Goal: Transaction & Acquisition: Purchase product/service

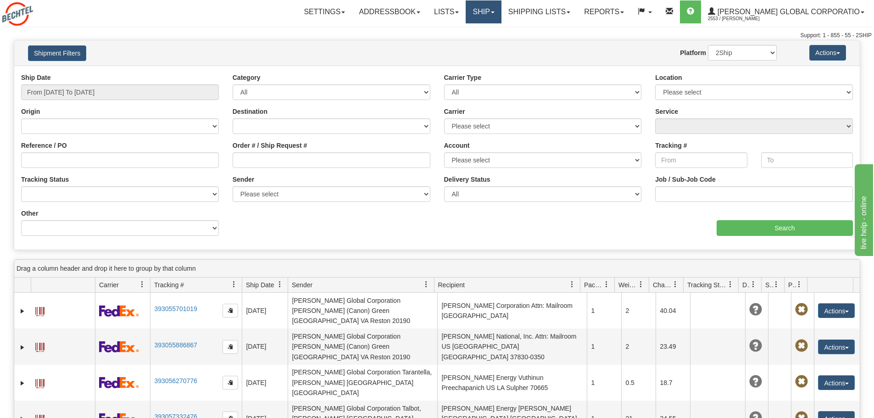
click at [501, 7] on link "Ship" at bounding box center [483, 11] width 35 height 23
click at [491, 30] on link "Ship Screen" at bounding box center [459, 32] width 83 height 12
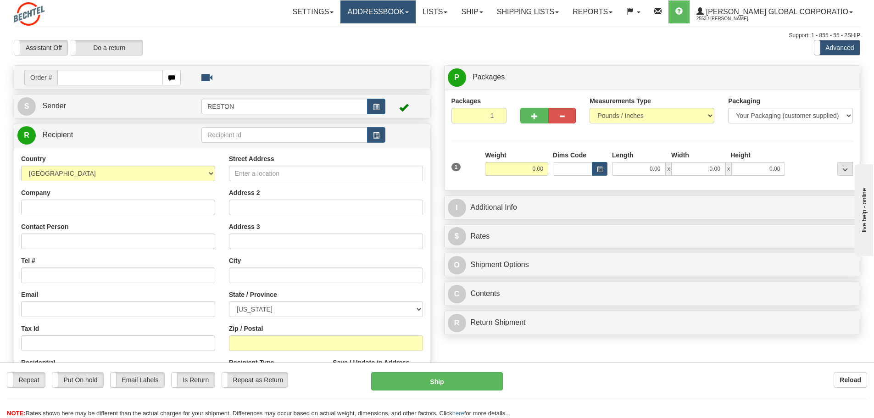
click at [411, 14] on link "Addressbook" at bounding box center [378, 11] width 75 height 23
click at [382, 29] on span "Recipients" at bounding box center [367, 31] width 30 height 7
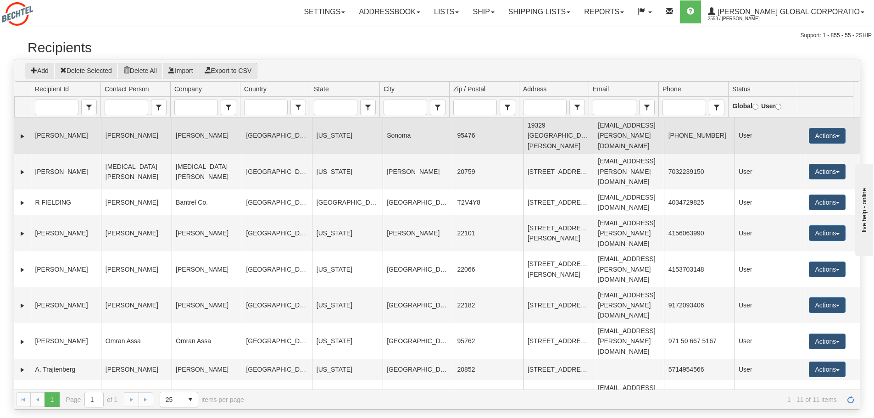
click at [555, 135] on td "19329 Admiral Cooke Lane" at bounding box center [559, 136] width 70 height 36
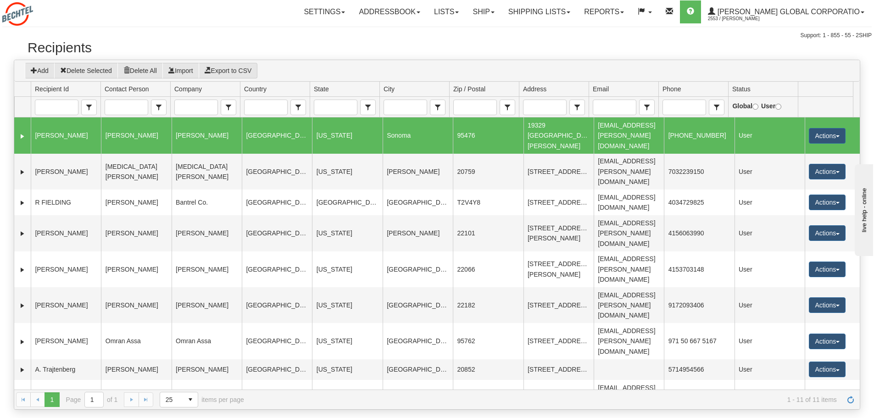
click at [569, 138] on td "19329 Admiral Cooke Lane" at bounding box center [559, 136] width 70 height 36
click at [831, 134] on button "Actions" at bounding box center [827, 136] width 37 height 16
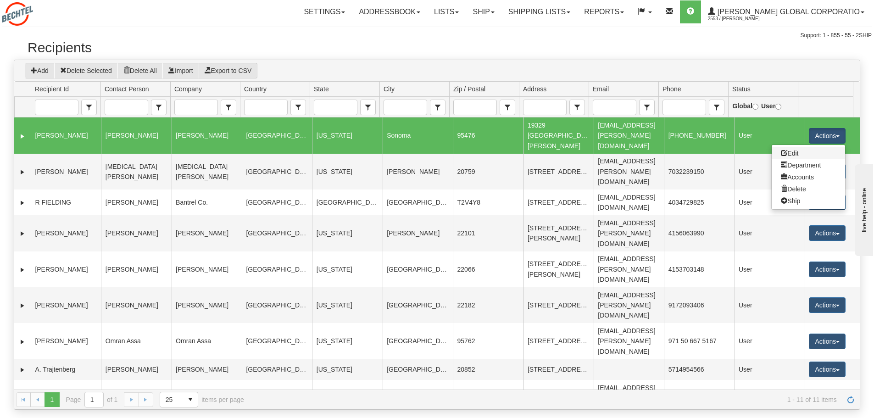
click at [792, 147] on link "Edit" at bounding box center [808, 153] width 73 height 12
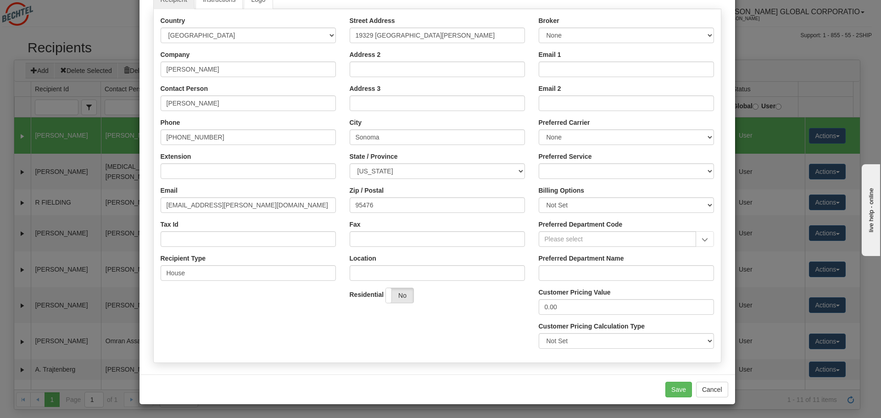
scroll to position [92, 0]
click at [678, 389] on button "Save" at bounding box center [679, 389] width 27 height 16
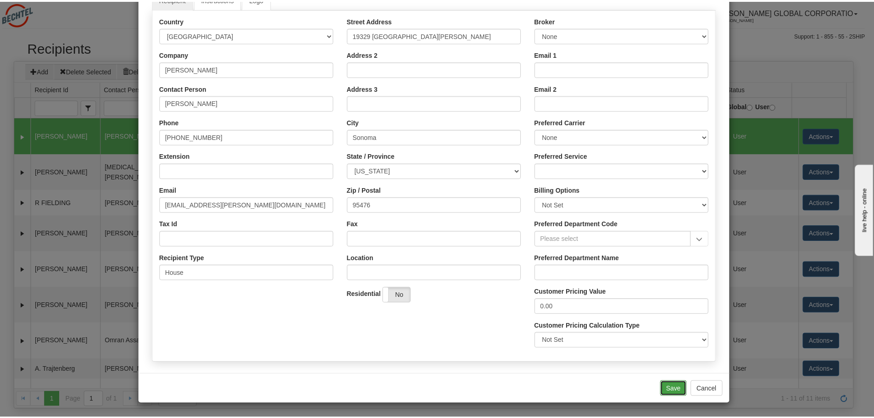
scroll to position [0, 0]
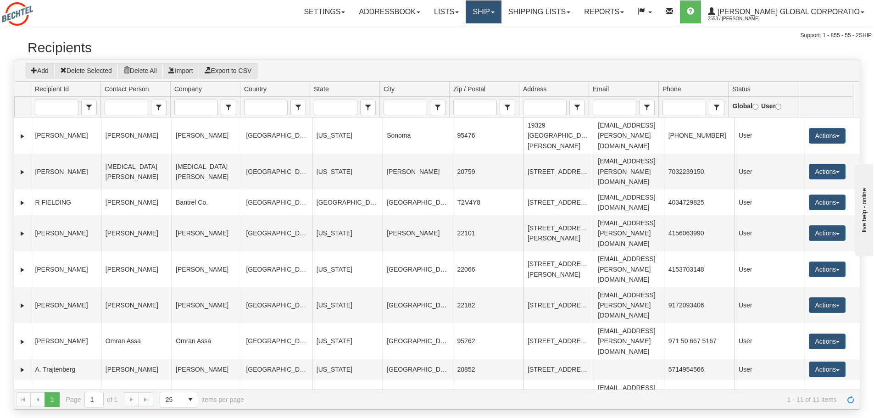
click at [501, 10] on link "Ship" at bounding box center [483, 11] width 35 height 23
click at [466, 28] on link "Ship Screen" at bounding box center [459, 32] width 83 height 12
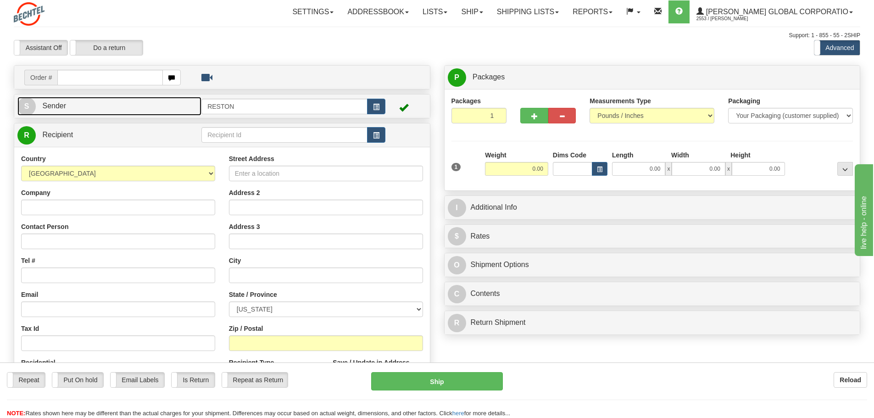
click at [88, 105] on link "S Sender" at bounding box center [109, 106] width 184 height 19
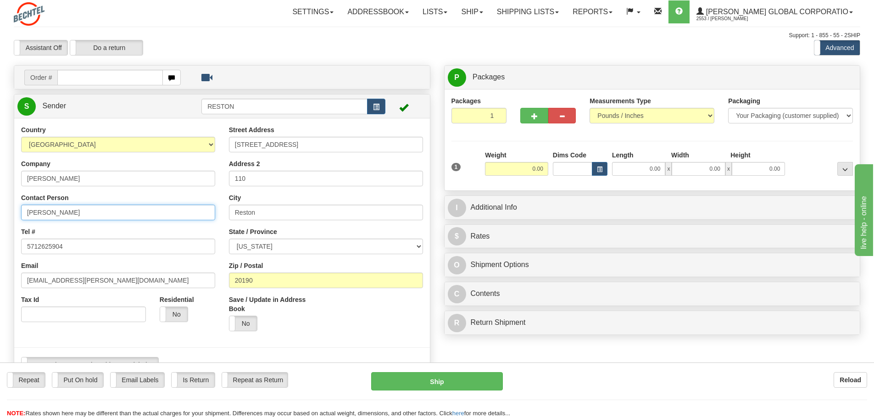
click at [49, 211] on input "Douglas, Jefferine Douglas" at bounding box center [118, 213] width 194 height 16
click at [107, 213] on input "Peterson, Jefferine Douglas" at bounding box center [118, 213] width 194 height 16
type input "Peterson, Sara"
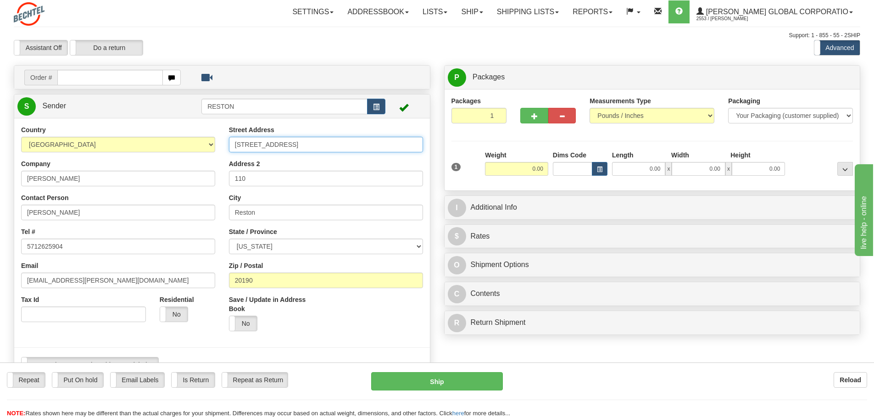
drag, startPoint x: 303, startPoint y: 145, endPoint x: 236, endPoint y: 144, distance: 66.6
click at [236, 144] on input "12011 Sunset Hills Rd" at bounding box center [326, 145] width 194 height 16
type input "19329 Admiral Cooke Lane"
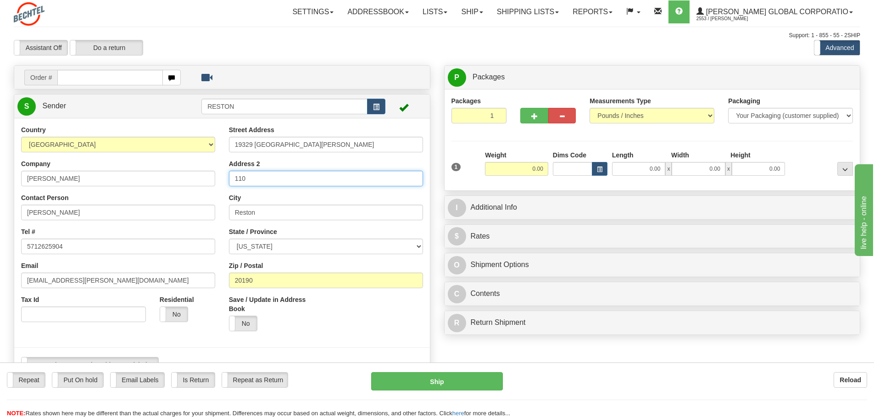
drag, startPoint x: 250, startPoint y: 178, endPoint x: 232, endPoint y: 178, distance: 17.9
click at [232, 178] on input "110" at bounding box center [326, 179] width 194 height 16
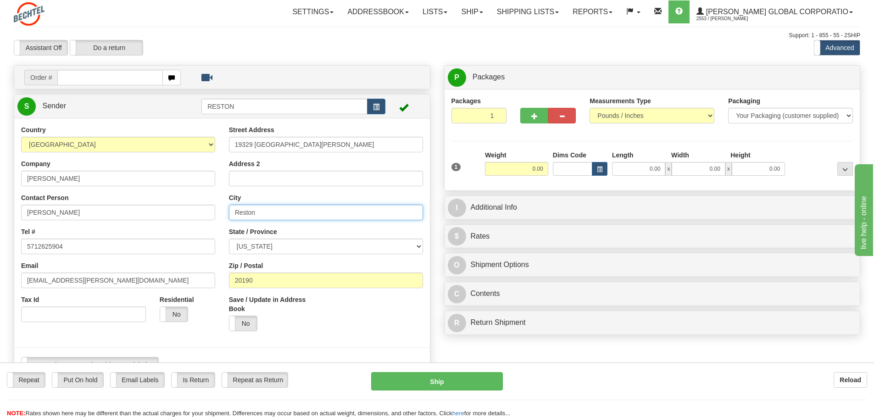
drag, startPoint x: 259, startPoint y: 213, endPoint x: 235, endPoint y: 213, distance: 24.8
click at [235, 213] on input "Reston" at bounding box center [326, 213] width 194 height 16
type input "Sonoma"
click at [414, 247] on select "ALABAMA ALASKA ARIZONA ARKANSAS Armed Forces America Armed Forces Europe Armed …" at bounding box center [326, 247] width 194 height 16
select select "CA"
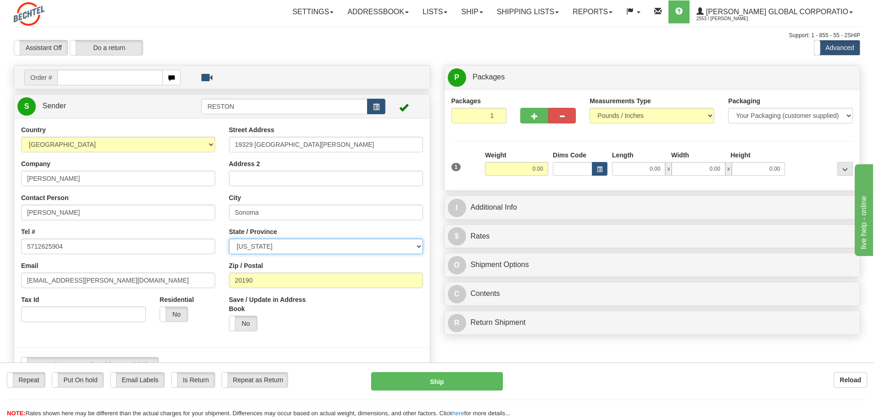
click at [229, 239] on select "ALABAMA ALASKA ARIZONA ARKANSAS Armed Forces America Armed Forces Europe Armed …" at bounding box center [326, 247] width 194 height 16
drag, startPoint x: 263, startPoint y: 280, endPoint x: 232, endPoint y: 280, distance: 30.8
click at [232, 280] on input "20190" at bounding box center [326, 281] width 194 height 16
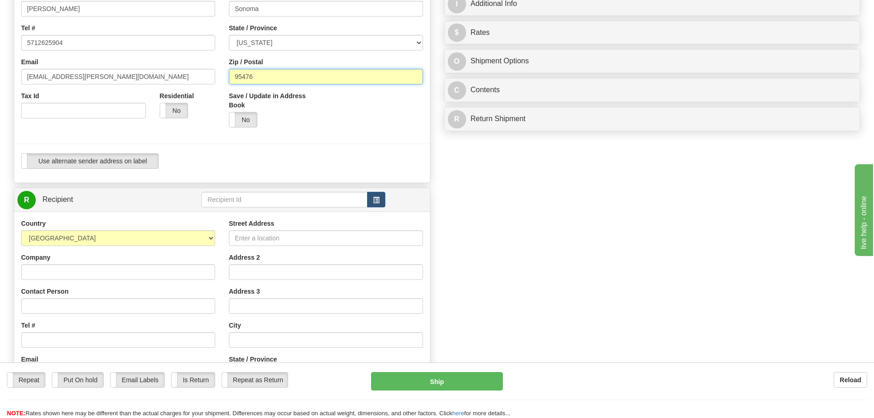
scroll to position [230, 0]
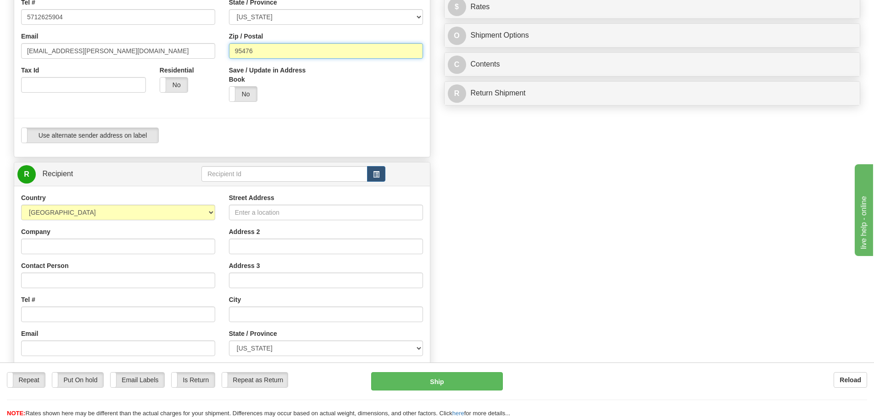
type input "95476"
click at [91, 247] on input "Company" at bounding box center [118, 247] width 194 height 16
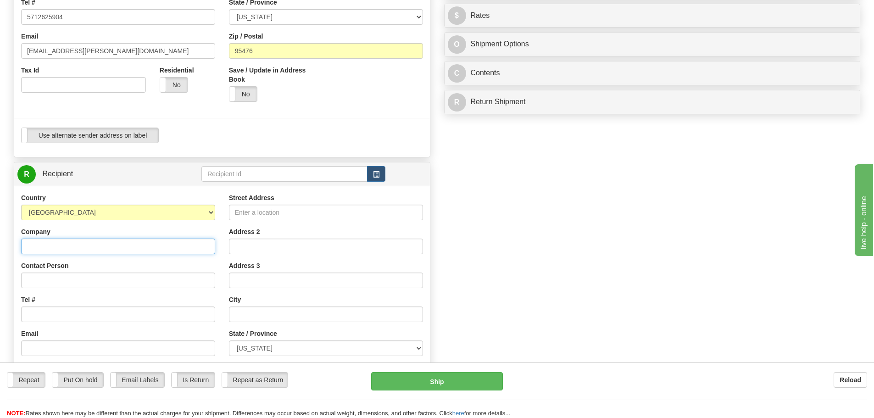
type input "Bechtel Global Corporation"
type input "Jefferine Douglas"
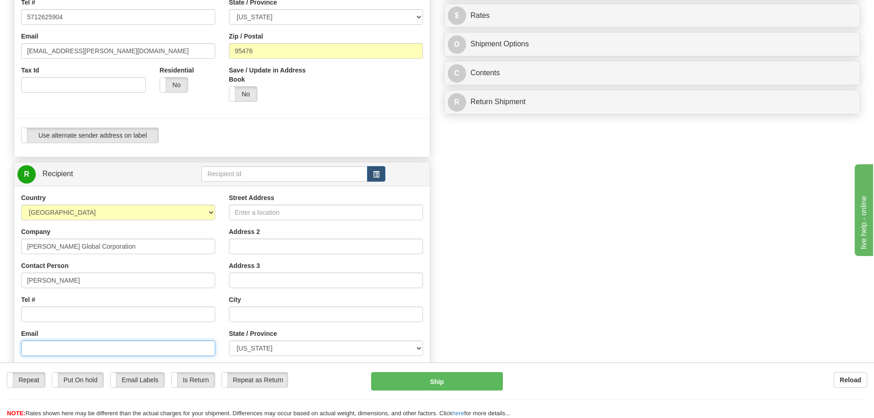
type input "jmdougla@bechtel.com"
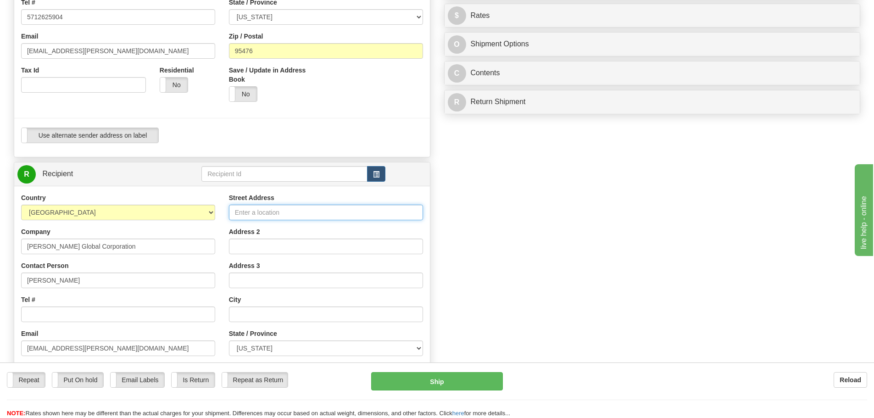
type input "12011 Sunset Hills Road"
type input "Reston"
select select "VA"
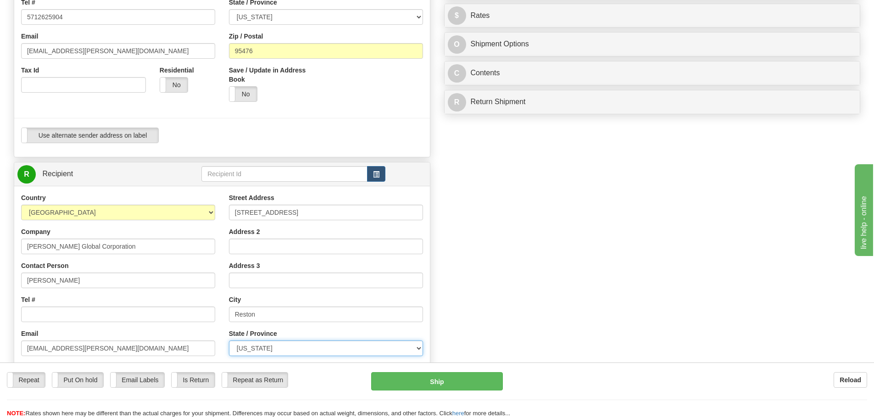
type input "20190"
click at [258, 252] on input "Address 2" at bounding box center [326, 247] width 194 height 16
type input "Suite 100"
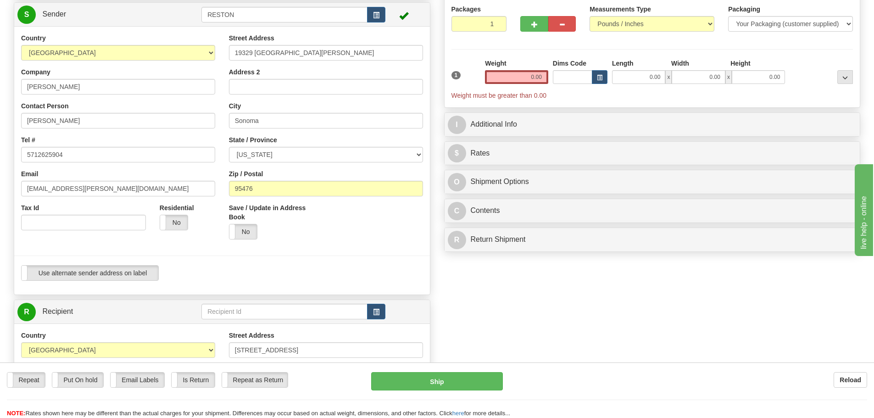
scroll to position [46, 0]
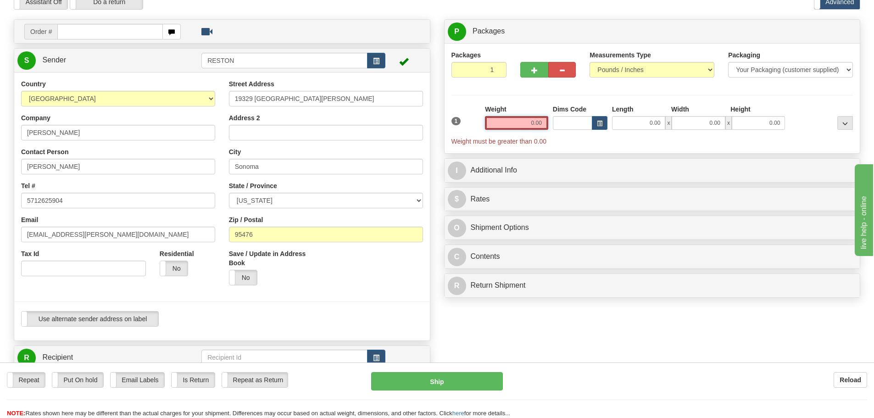
click at [531, 123] on input "0.00" at bounding box center [516, 123] width 63 height 14
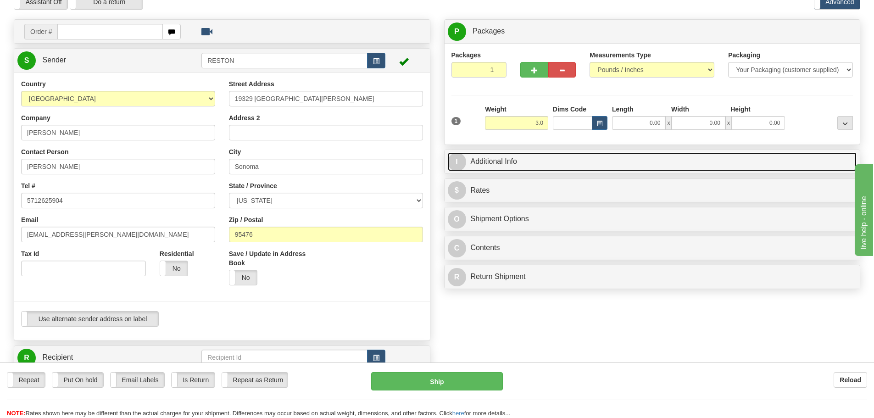
type input "3.00"
click at [522, 162] on link "I Additional Info" at bounding box center [652, 161] width 409 height 19
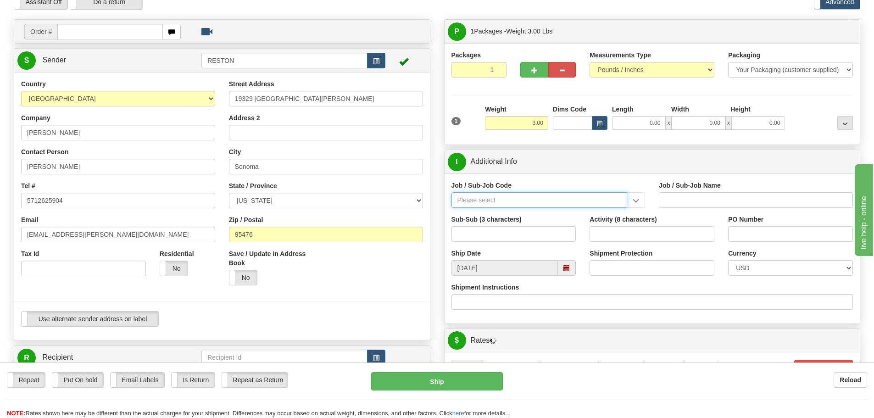
click at [539, 205] on input "Job / Sub-Job Code" at bounding box center [540, 200] width 176 height 16
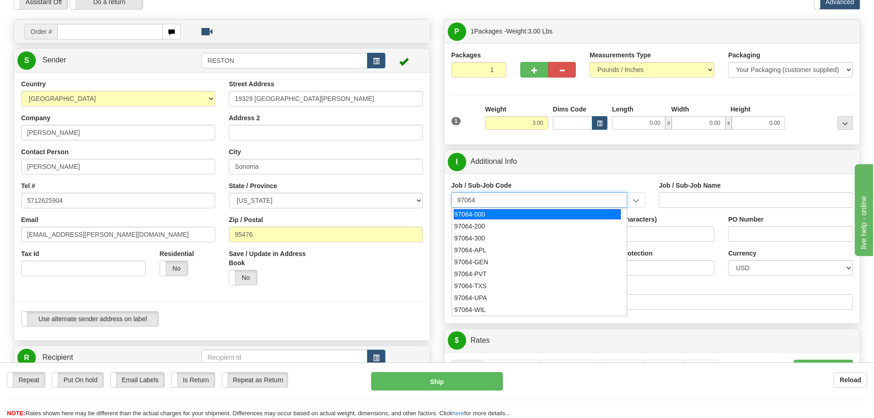
click at [534, 215] on div "97064-000" at bounding box center [537, 214] width 167 height 10
type input "97064-000"
type input "LATENT CLAIMS GROUP - 8XR ASBESTOS LITIGATION STRA"
type input "97064-000"
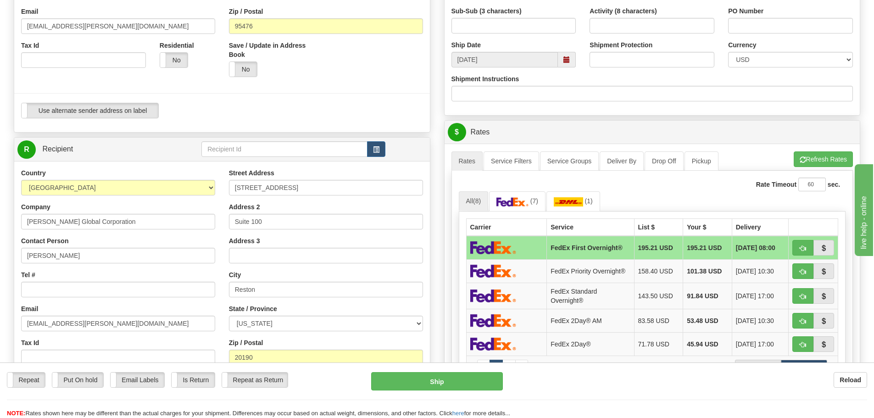
scroll to position [275, 0]
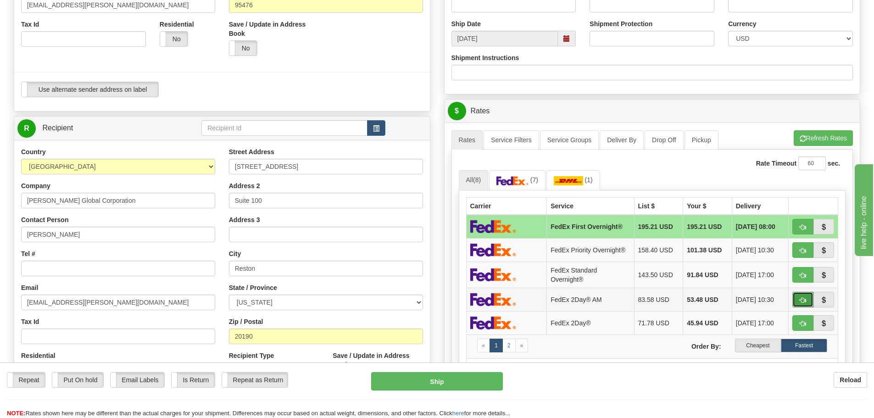
click at [802, 299] on span "button" at bounding box center [803, 300] width 6 height 6
type input "49"
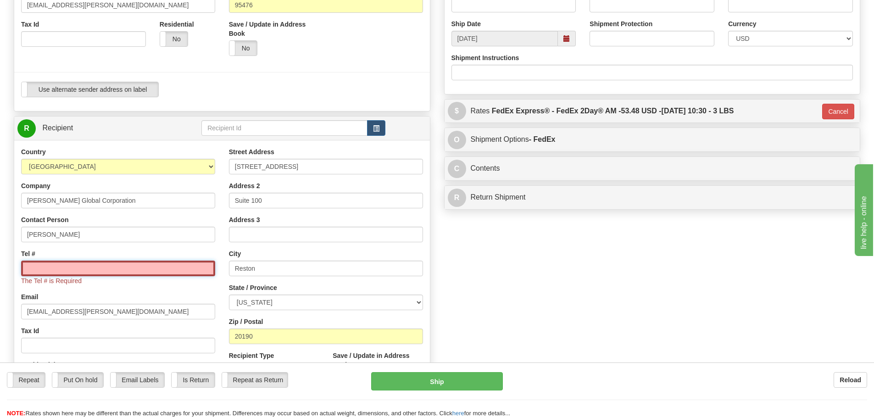
click at [95, 264] on input "Tel #" at bounding box center [118, 269] width 194 height 16
type input "5715217948"
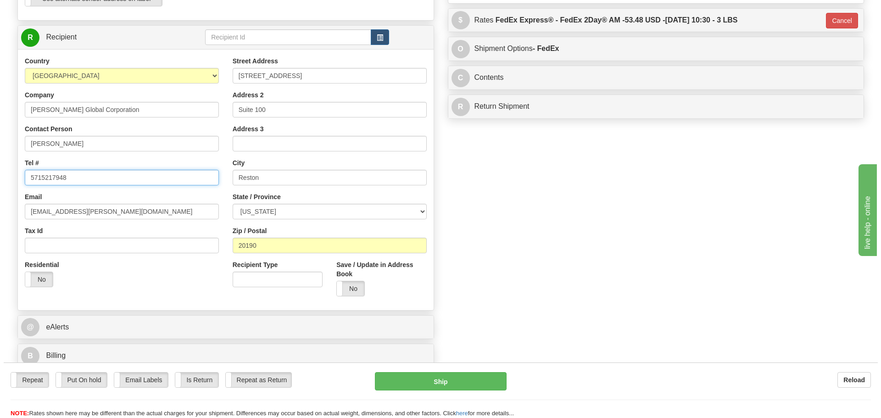
scroll to position [367, 0]
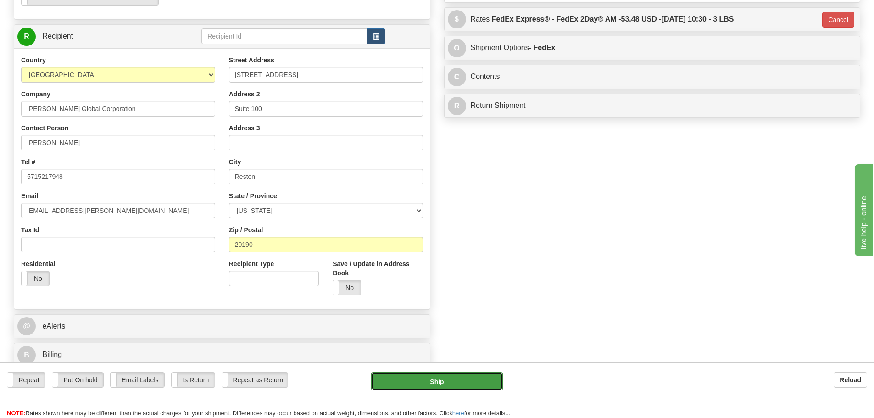
click at [454, 381] on button "Ship" at bounding box center [437, 381] width 132 height 18
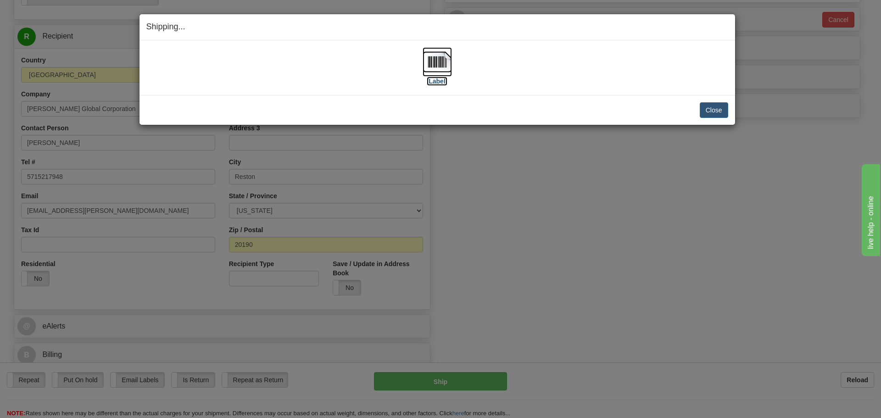
click at [438, 60] on img at bounding box center [437, 61] width 29 height 29
